Goal: Download file/media

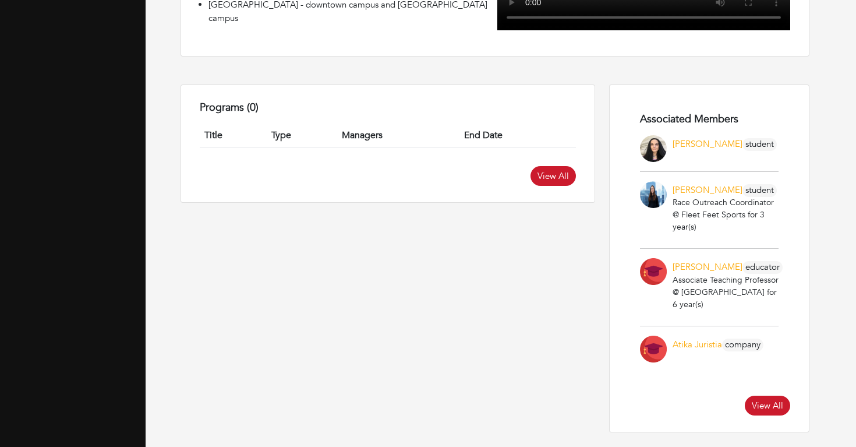
scroll to position [963, 0]
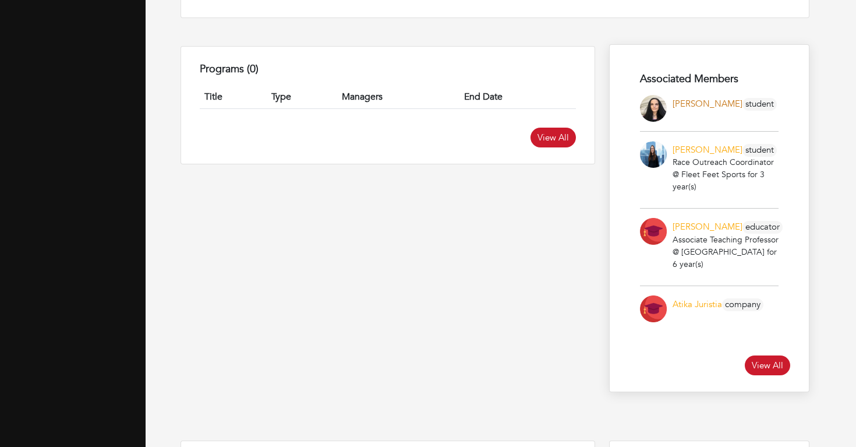
click at [700, 98] on link "[PERSON_NAME]" at bounding box center [708, 104] width 70 height 12
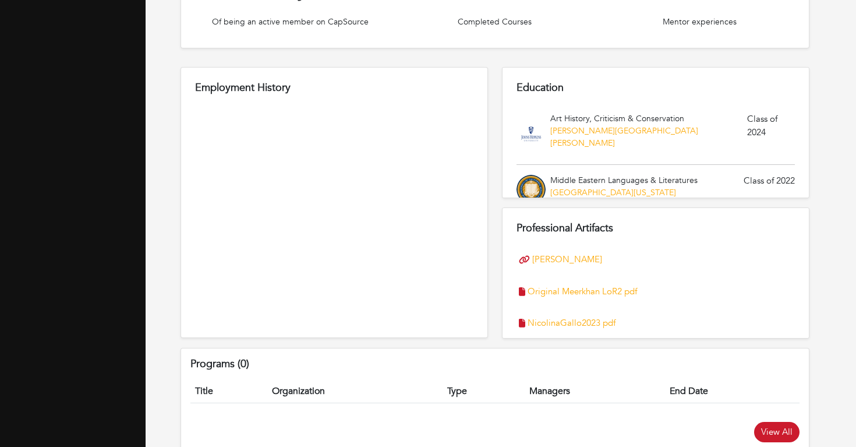
scroll to position [446, 0]
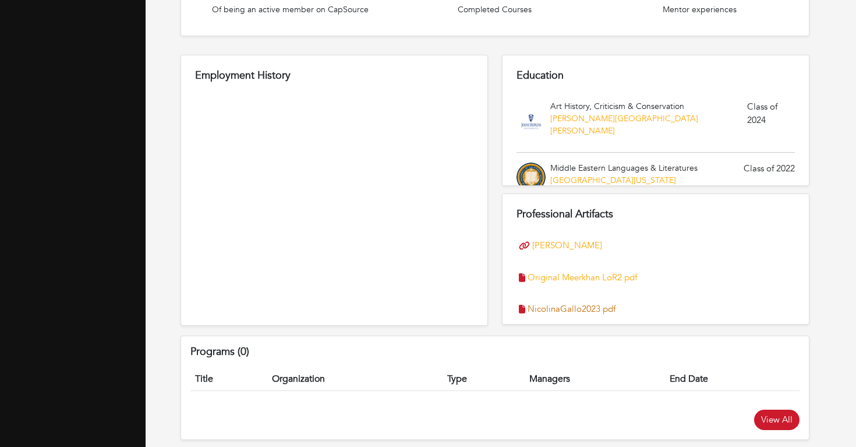
click at [557, 308] on link "NicolinaGallo2023 pdf" at bounding box center [572, 308] width 88 height 13
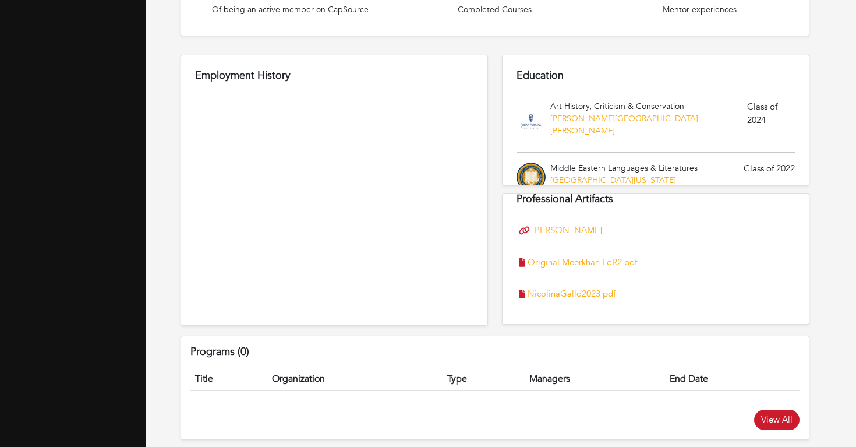
scroll to position [0, 0]
